Goal: Task Accomplishment & Management: Use online tool/utility

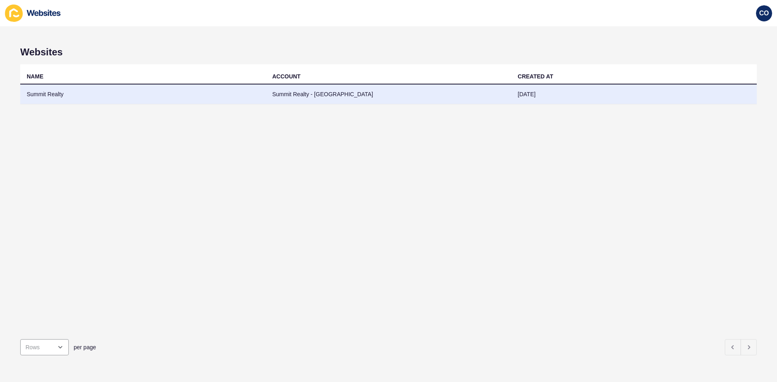
click at [41, 91] on td "Summit Realty" at bounding box center [143, 95] width 246 height 20
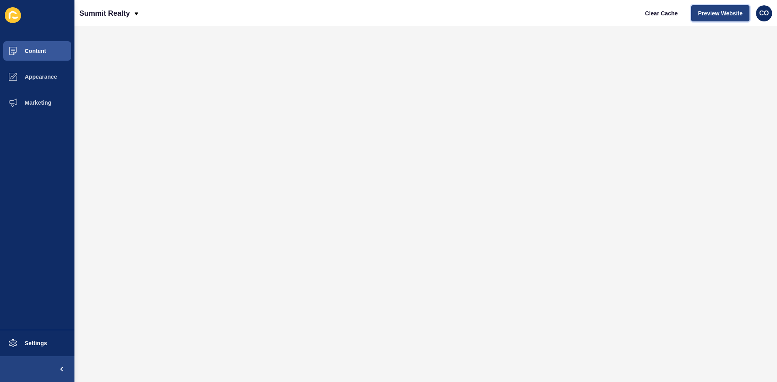
click at [707, 8] on button "Preview Website" at bounding box center [720, 13] width 58 height 16
click at [42, 341] on span "Settings" at bounding box center [23, 343] width 48 height 6
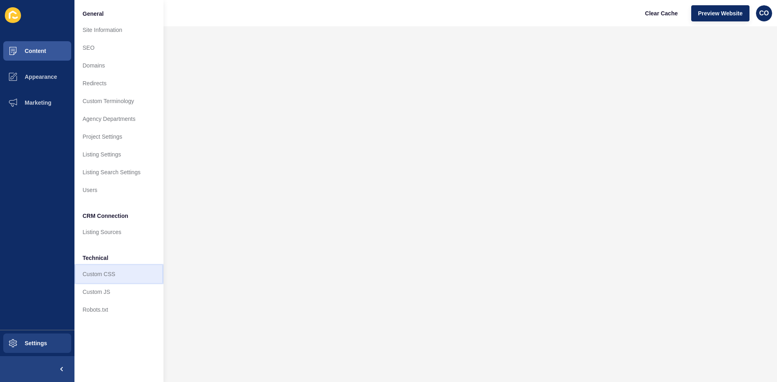
click at [114, 276] on link "Custom CSS" at bounding box center [118, 274] width 89 height 18
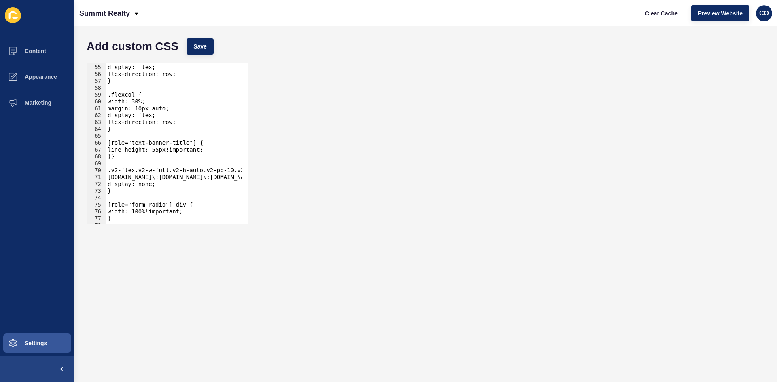
scroll to position [394, 0]
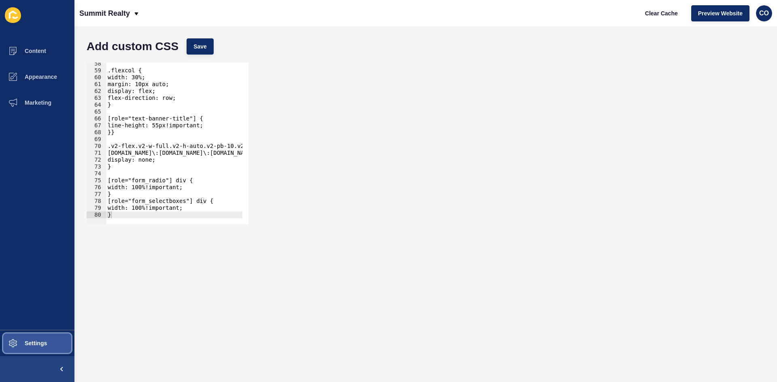
click at [44, 345] on span "Settings" at bounding box center [23, 343] width 48 height 6
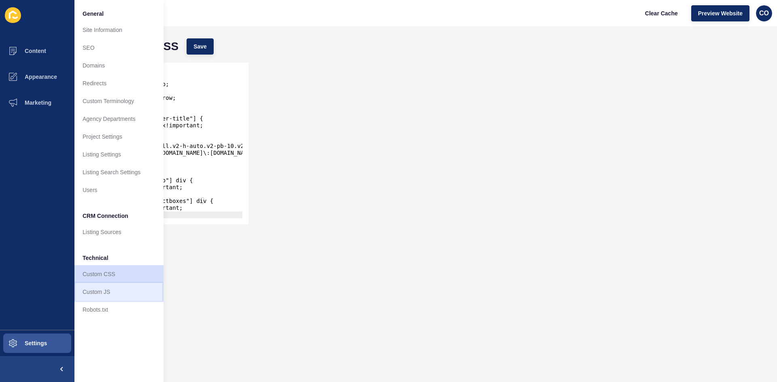
click at [107, 293] on link "Custom JS" at bounding box center [118, 292] width 89 height 18
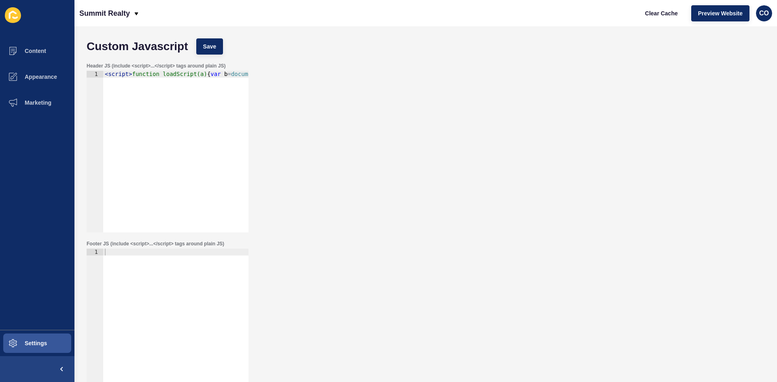
type textarea "<script>function loadScript(a){var b=document.getElementsByTagName("head")[0],c…"
click at [181, 75] on div "< script > function loadScript(a) { var b = document . getElementsByTagName ( "…" at bounding box center [617, 155] width 1028 height 169
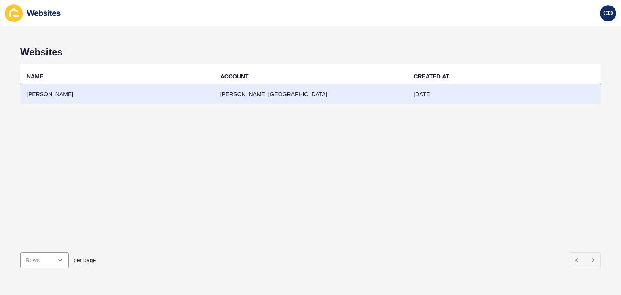
click at [257, 90] on td "[PERSON_NAME] [GEOGRAPHIC_DATA]" at bounding box center [311, 95] width 194 height 20
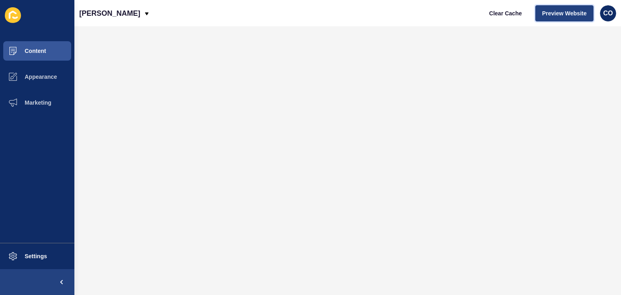
click at [563, 11] on span "Preview Website" at bounding box center [564, 13] width 44 height 8
